Goal: Navigation & Orientation: Find specific page/section

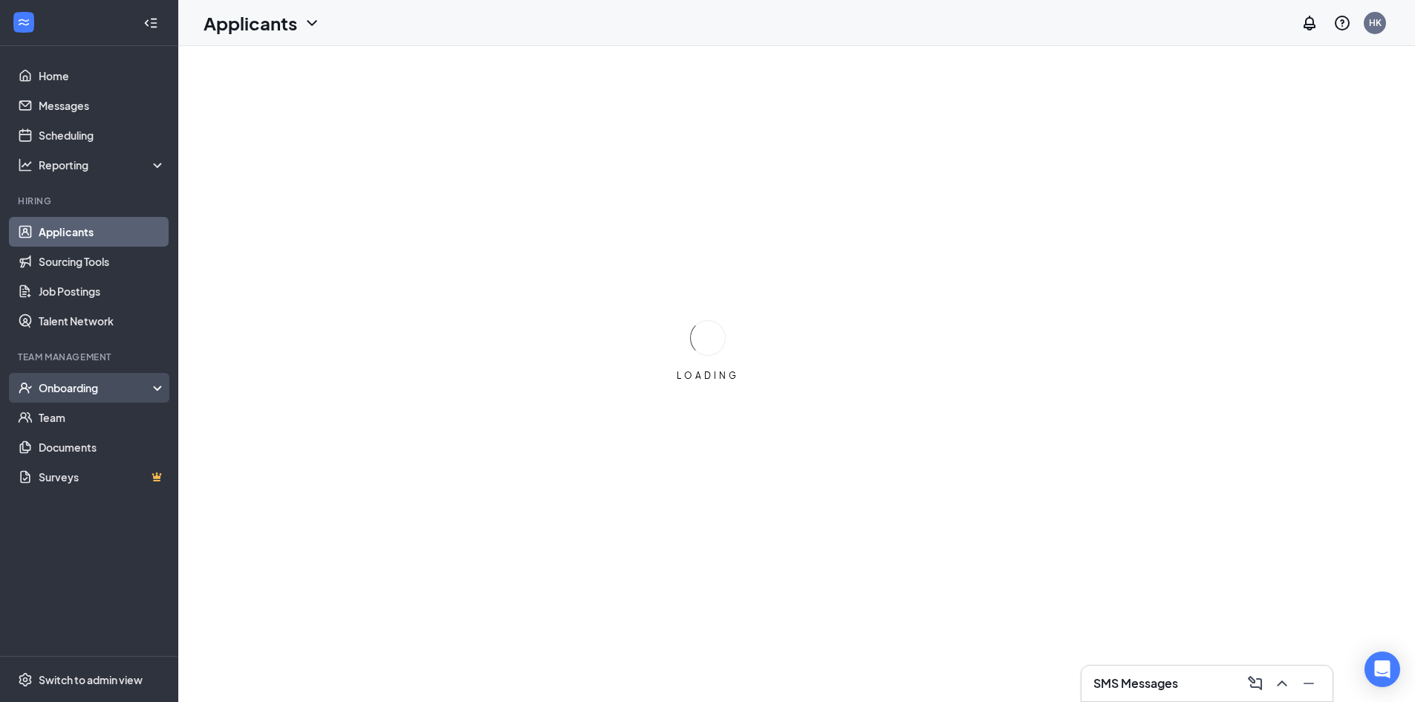
click at [61, 394] on div "Onboarding" at bounding box center [96, 387] width 114 height 15
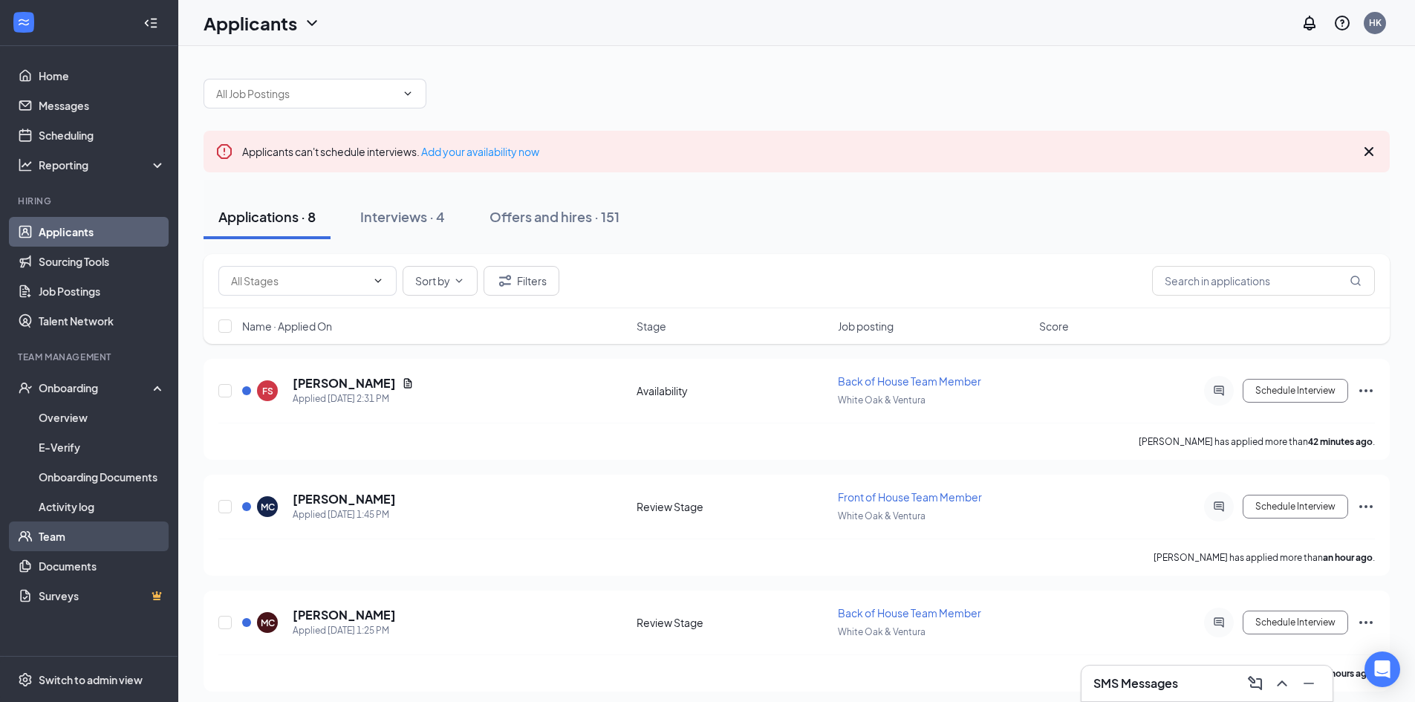
click at [53, 538] on link "Team" at bounding box center [102, 536] width 127 height 30
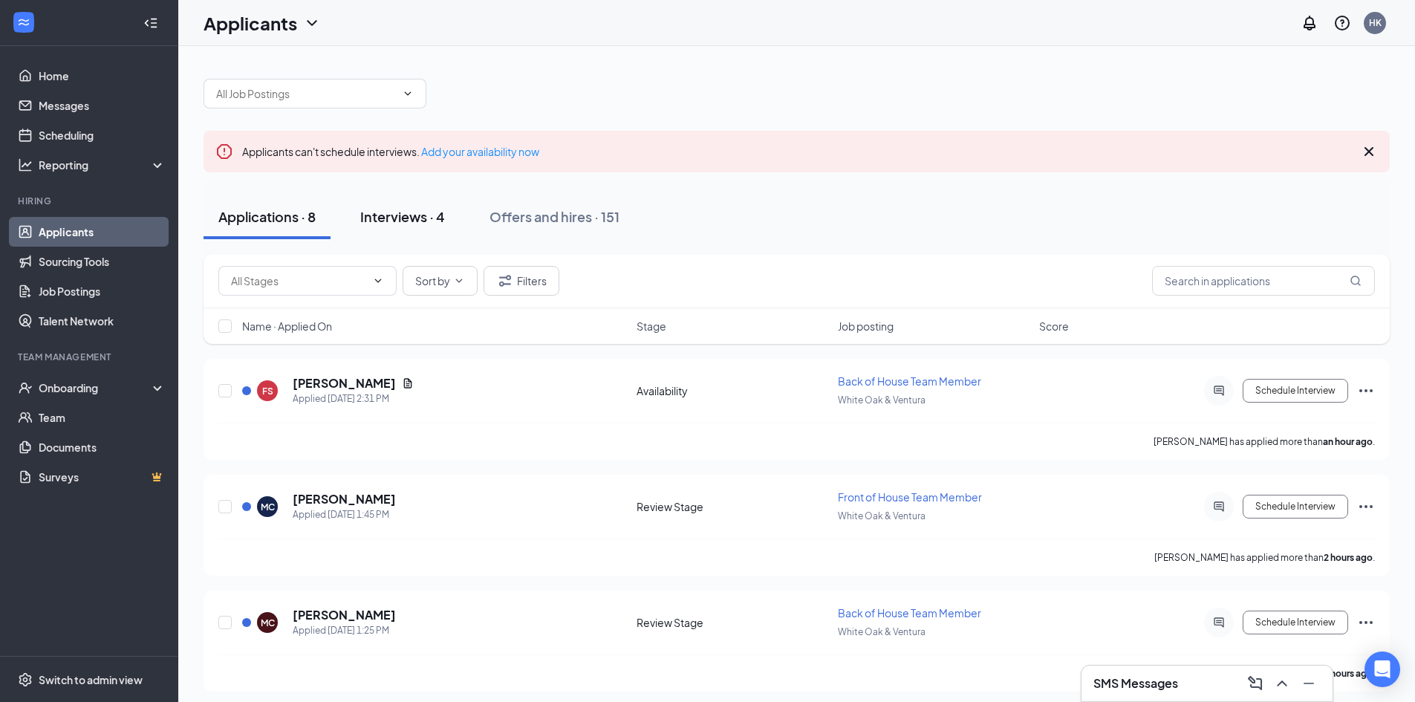
click at [409, 212] on div "Interviews · 4" at bounding box center [402, 216] width 85 height 19
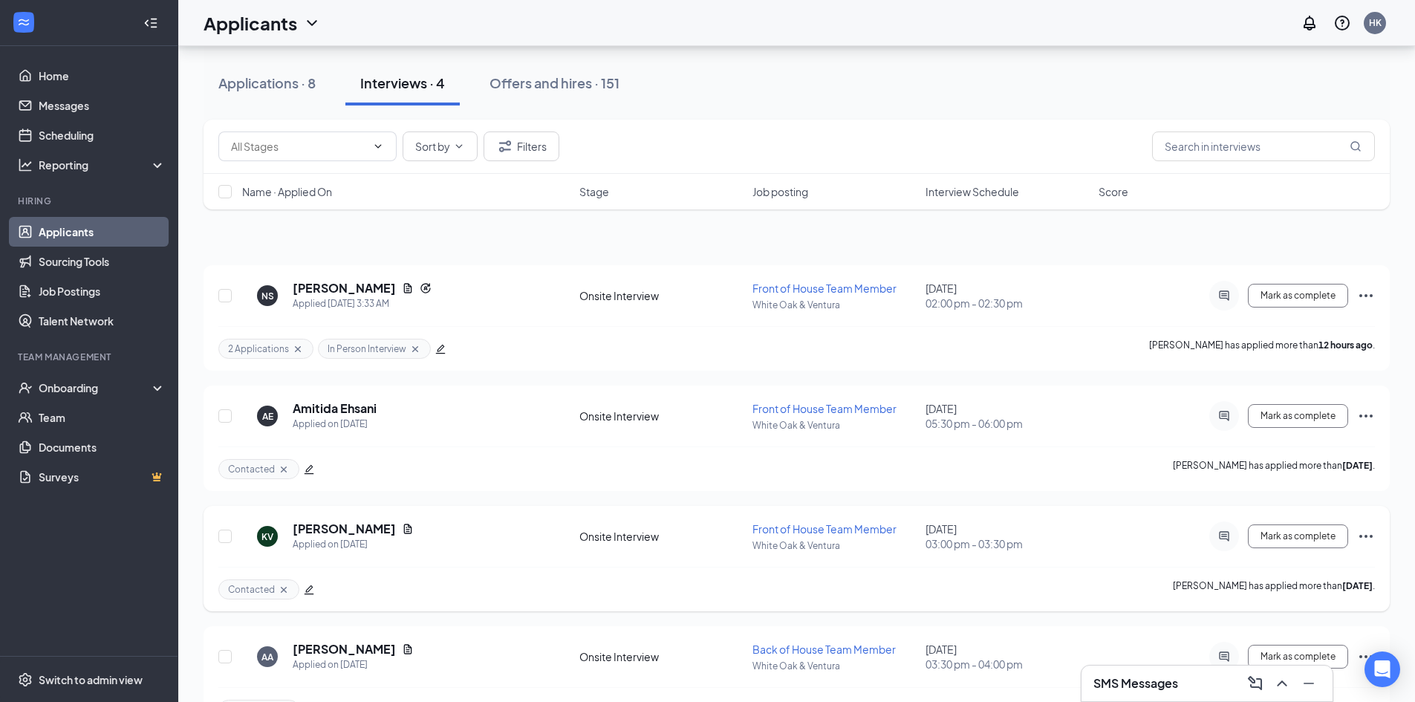
scroll to position [141, 0]
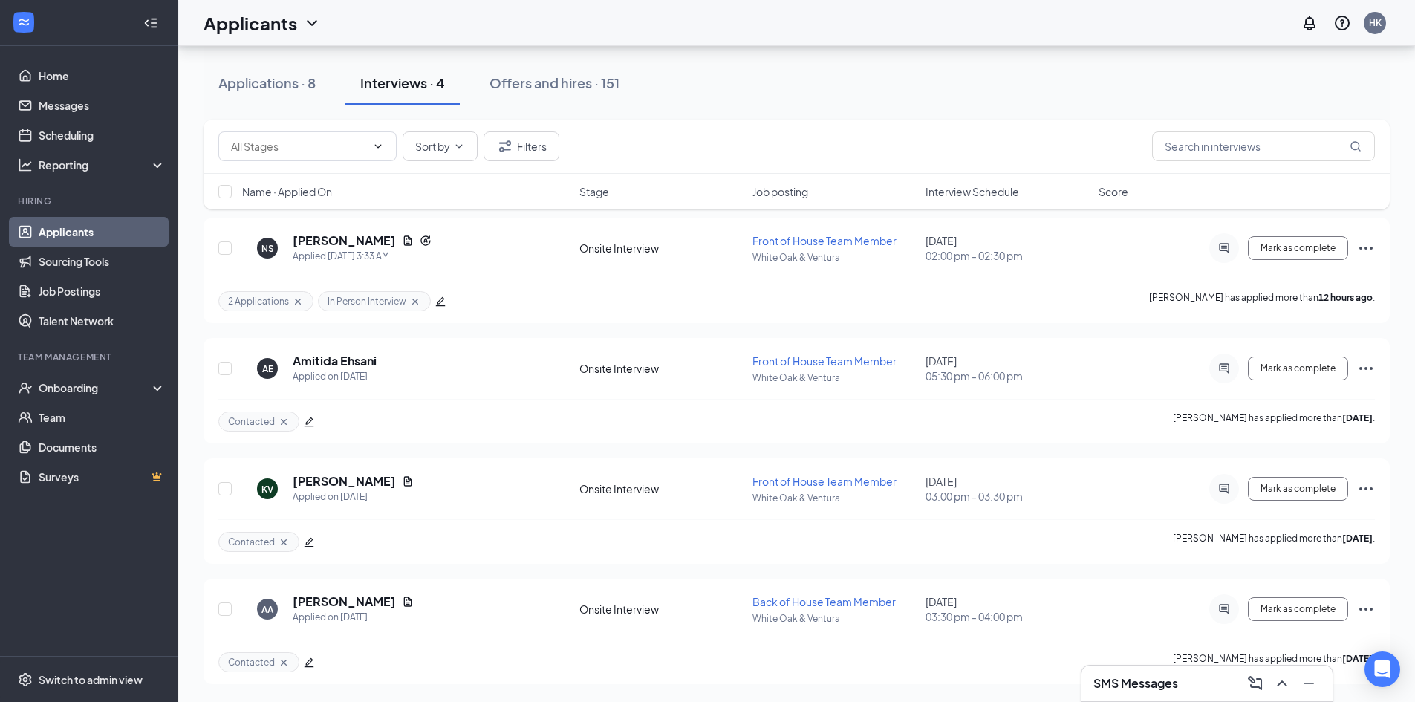
drag, startPoint x: 804, startPoint y: 737, endPoint x: 743, endPoint y: 737, distance: 60.9
click at [74, 417] on link "Team" at bounding box center [102, 418] width 127 height 30
